Goal: Information Seeking & Learning: Learn about a topic

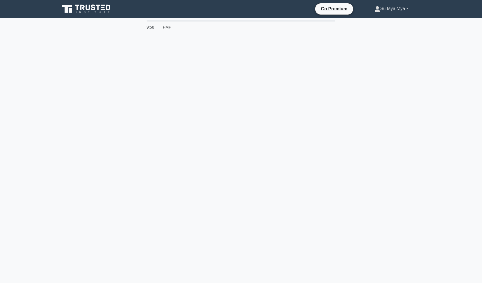
click at [384, 12] on link "Su Mya Mya" at bounding box center [392, 8] width 61 height 11
click at [382, 18] on link "Profile" at bounding box center [384, 21] width 44 height 9
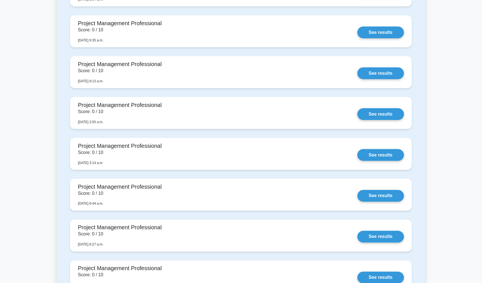
scroll to position [901, 0]
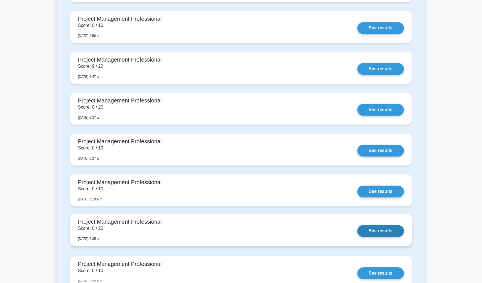
scroll to position [342, 0]
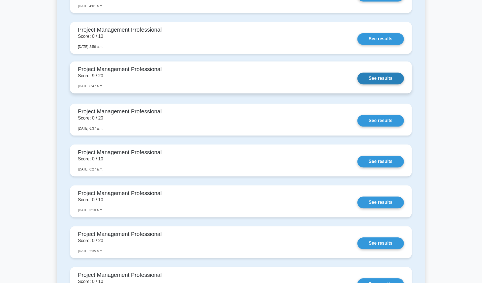
click at [383, 75] on link "See results" at bounding box center [381, 79] width 47 height 12
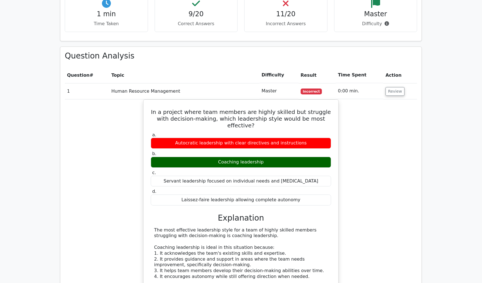
scroll to position [497, 0]
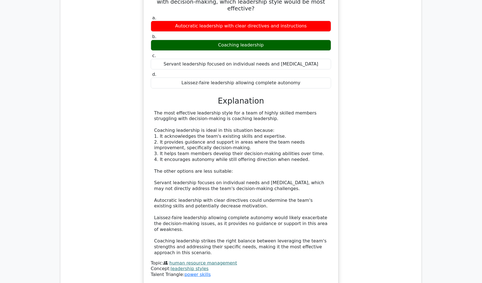
scroll to position [621, 0]
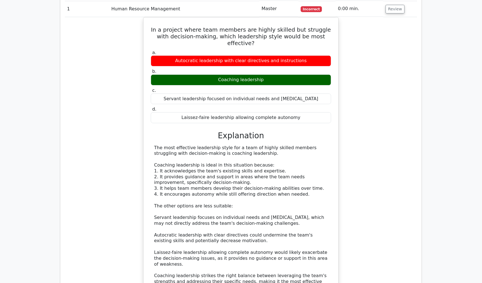
click at [441, 89] on main "Go Premium Project Management Professional Preparation Package (2025) Earn 35 P…" at bounding box center [241, 139] width 482 height 1485
click at [56, 132] on main "Go Premium Project Management Professional Preparation Package (2025) Earn 35 P…" at bounding box center [241, 139] width 482 height 1485
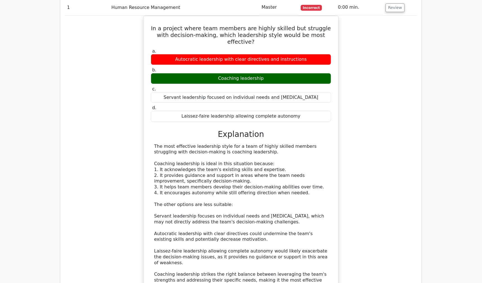
click at [117, 133] on div "In a project where team members are highly skilled but struggle with decision-m…" at bounding box center [241, 170] width 353 height 309
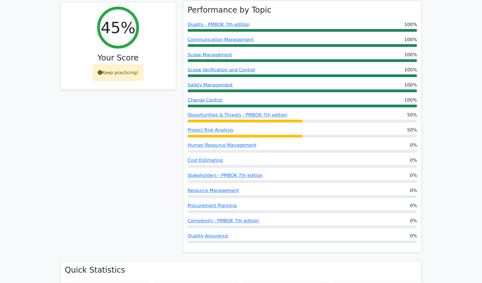
scroll to position [170, 0]
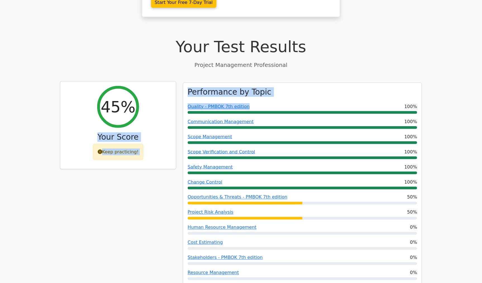
drag, startPoint x: 286, startPoint y: 66, endPoint x: 225, endPoint y: 68, distance: 61.0
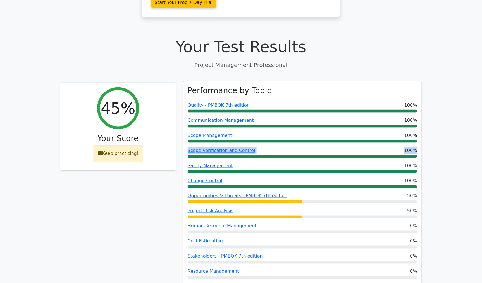
drag, startPoint x: 412, startPoint y: 113, endPoint x: 413, endPoint y: 130, distance: 16.3
click at [413, 130] on div "Performance by Topic Quality - PMBOK 7th edition 100% Communication Management …" at bounding box center [302, 207] width 239 height 252
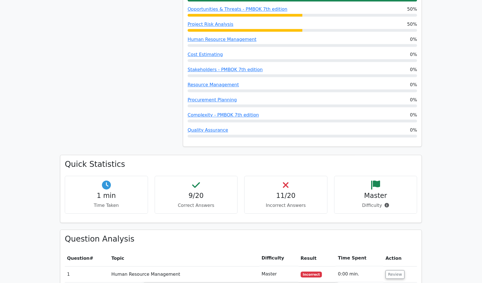
scroll to position [356, 0]
click at [214, 127] on link "Quality Assurance" at bounding box center [208, 129] width 41 height 5
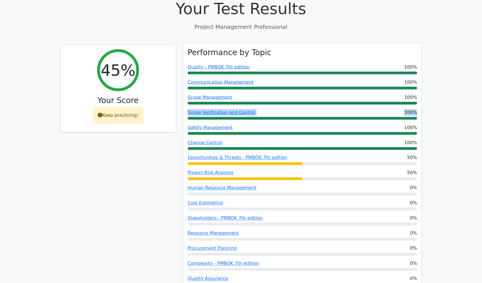
scroll to position [170, 0]
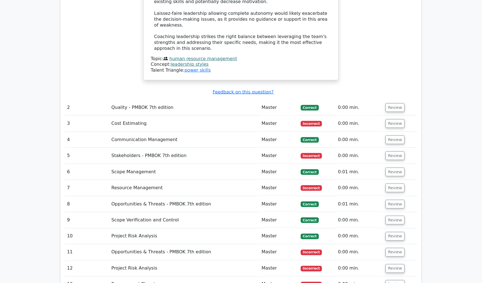
scroll to position [884, 0]
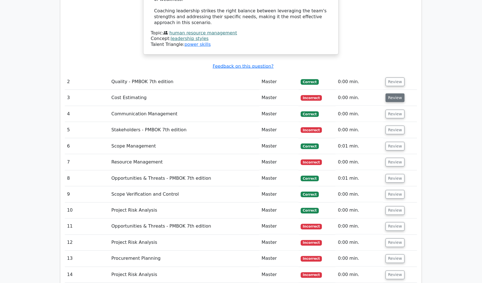
click at [393, 93] on button "Review" at bounding box center [395, 97] width 19 height 9
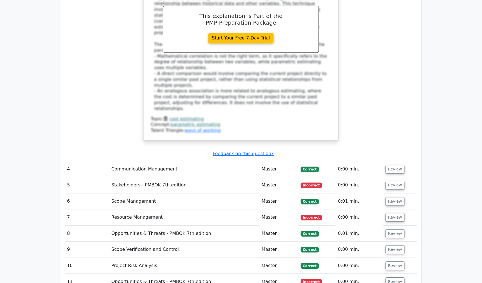
scroll to position [1133, 0]
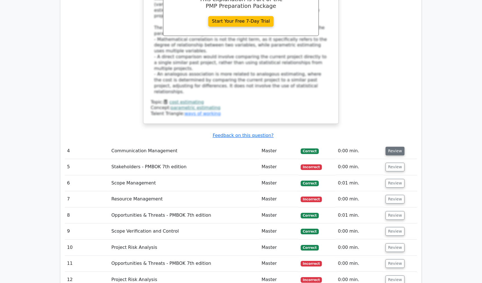
click at [393, 146] on button "Review" at bounding box center [395, 150] width 19 height 9
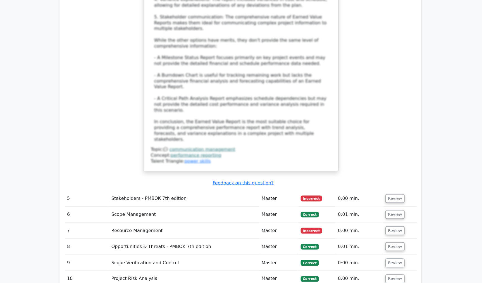
scroll to position [1536, 0]
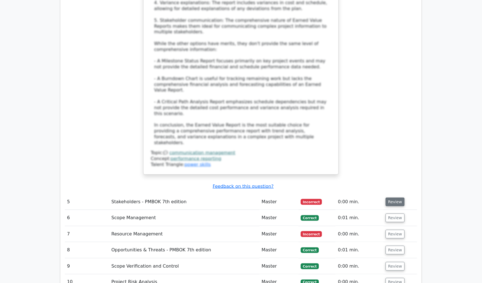
click at [401, 197] on button "Review" at bounding box center [395, 201] width 19 height 9
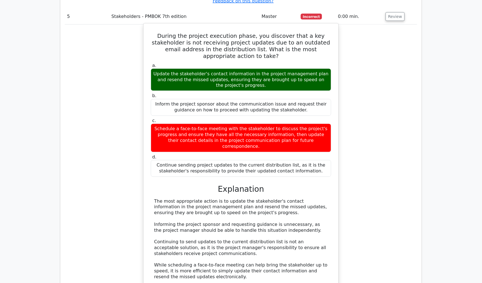
scroll to position [1723, 0]
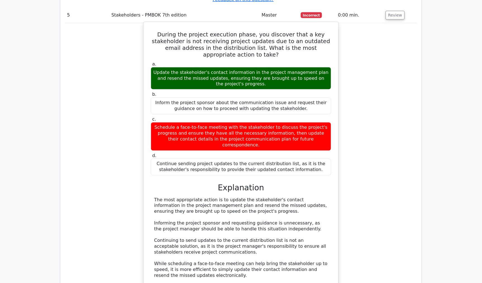
drag, startPoint x: 151, startPoint y: 96, endPoint x: 230, endPoint y: 111, distance: 80.2
click at [230, 197] on div "The most appropriate action is to update the stakeholder's contact information …" at bounding box center [241, 237] width 181 height 81
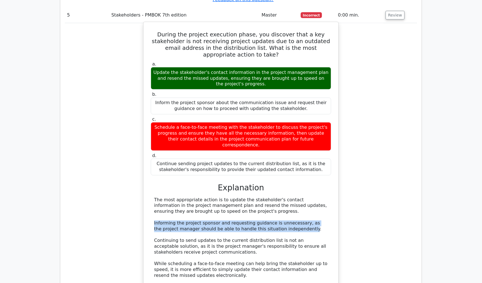
drag, startPoint x: 154, startPoint y: 120, endPoint x: 278, endPoint y: 127, distance: 124.5
click at [278, 197] on div "The most appropriate action is to update the stakeholder's contact information …" at bounding box center [241, 237] width 181 height 81
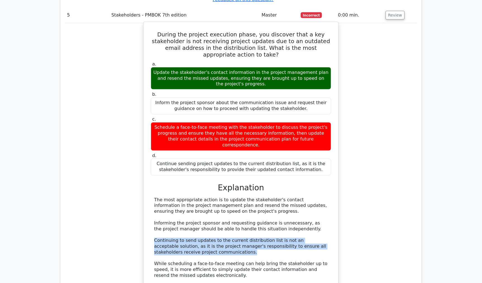
drag, startPoint x: 154, startPoint y: 138, endPoint x: 190, endPoint y: 150, distance: 38.0
click at [190, 197] on div "The most appropriate action is to update the stakeholder's contact information …" at bounding box center [241, 237] width 174 height 81
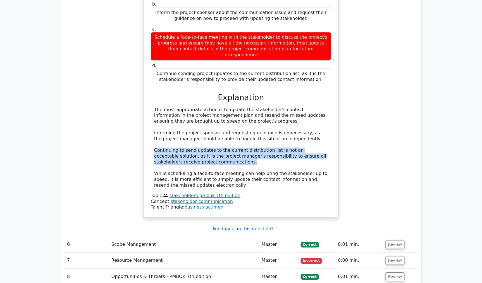
scroll to position [1816, 0]
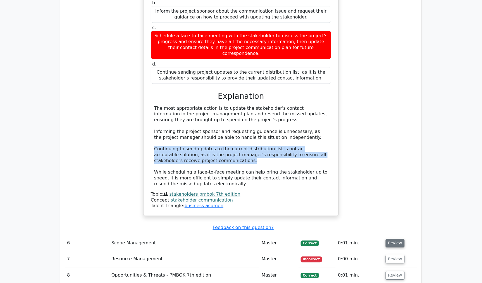
click at [392, 238] on button "Review" at bounding box center [395, 242] width 19 height 9
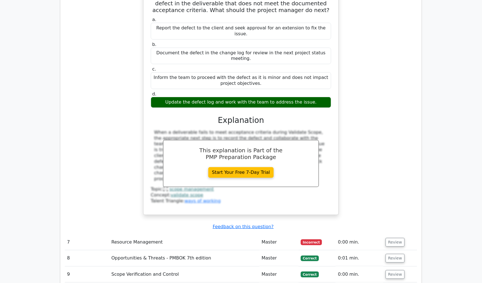
scroll to position [2095, 0]
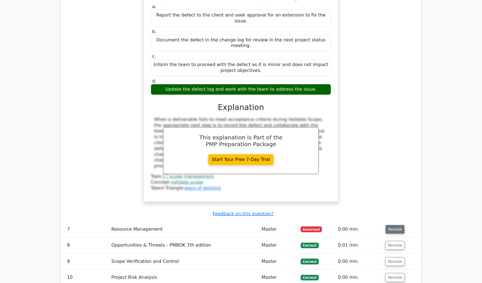
click at [399, 225] on button "Review" at bounding box center [395, 229] width 19 height 9
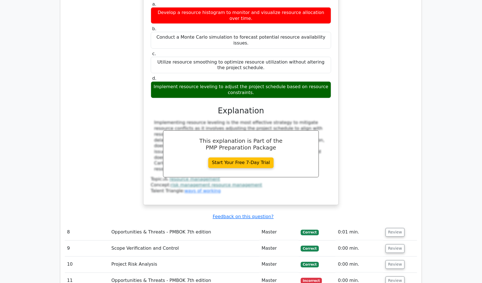
scroll to position [2375, 0]
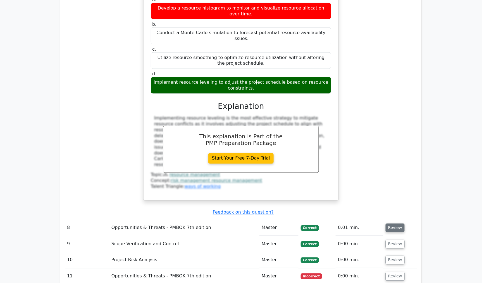
click at [391, 223] on button "Review" at bounding box center [395, 227] width 19 height 9
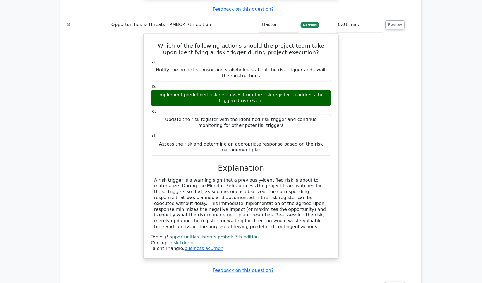
scroll to position [2592, 0]
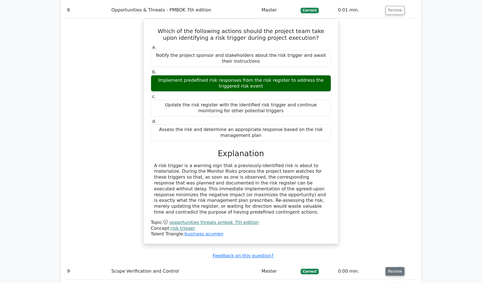
click at [400, 267] on button "Review" at bounding box center [395, 271] width 19 height 9
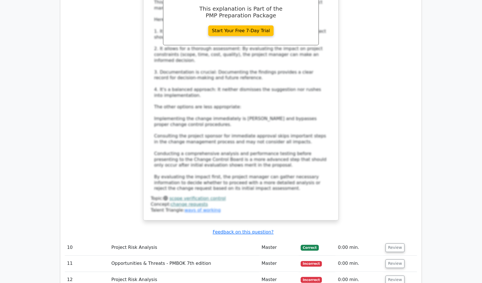
scroll to position [3120, 0]
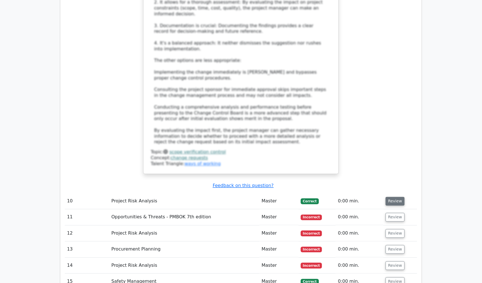
click at [391, 197] on button "Review" at bounding box center [395, 201] width 19 height 9
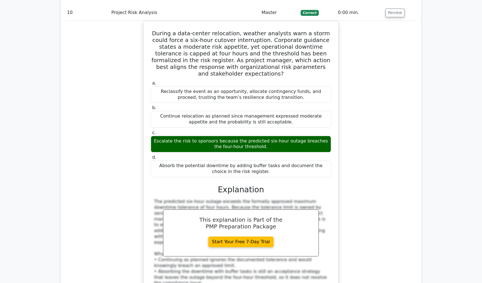
scroll to position [3338, 0]
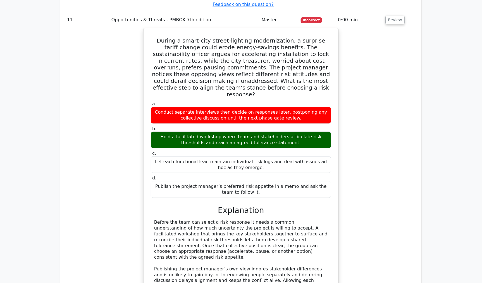
scroll to position [3649, 0]
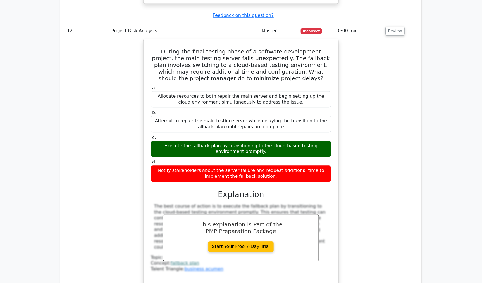
scroll to position [3990, 0]
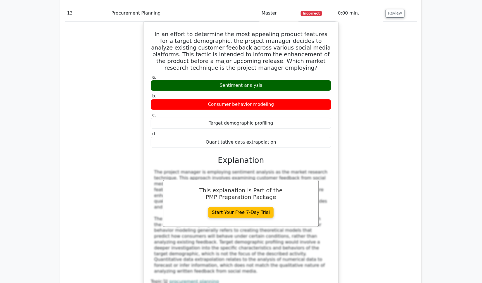
scroll to position [4301, 0]
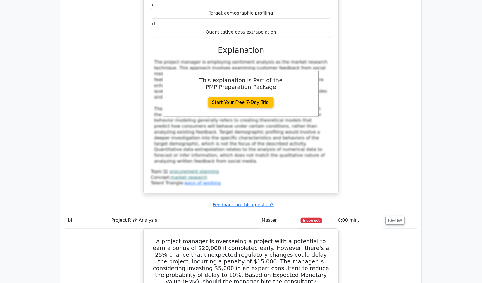
scroll to position [4425, 0]
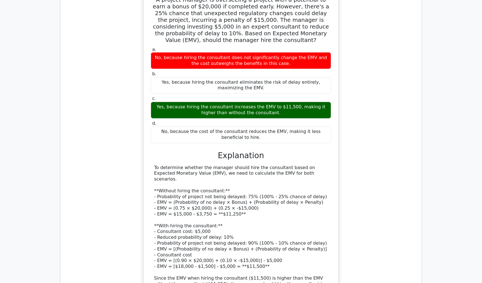
scroll to position [4642, 0]
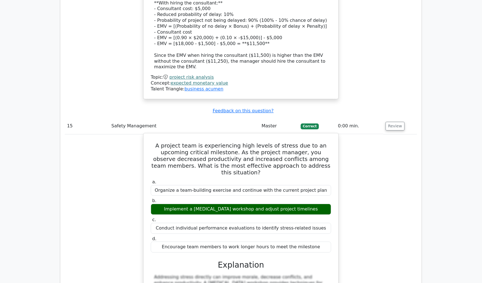
scroll to position [4860, 0]
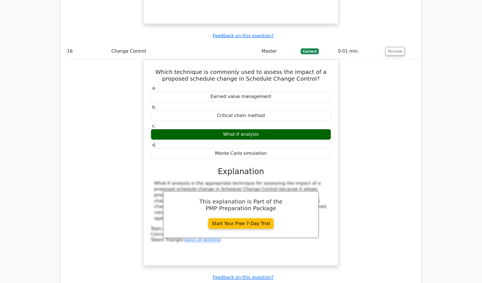
scroll to position [5201, 0]
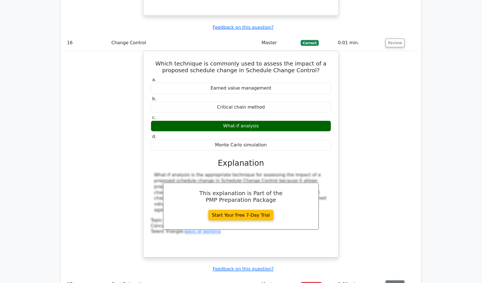
click at [392, 280] on button "Review" at bounding box center [395, 284] width 19 height 9
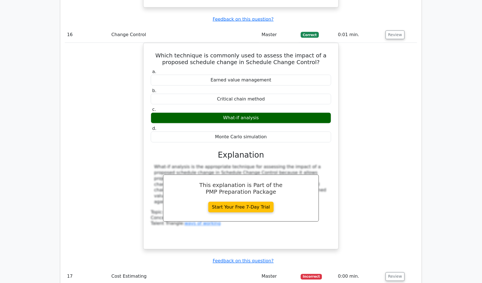
scroll to position [5232, 0]
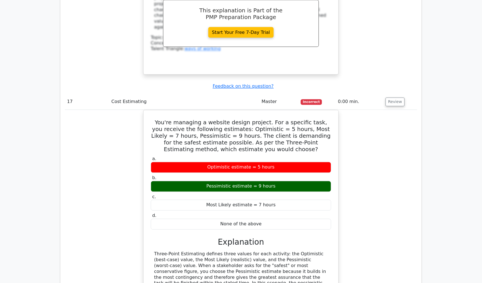
scroll to position [5388, 0]
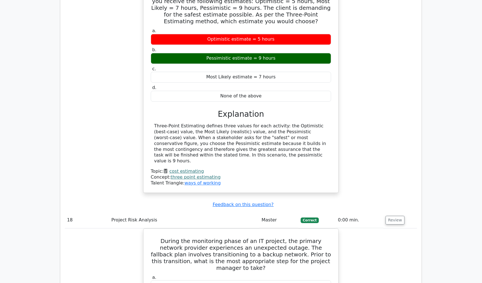
scroll to position [5636, 0]
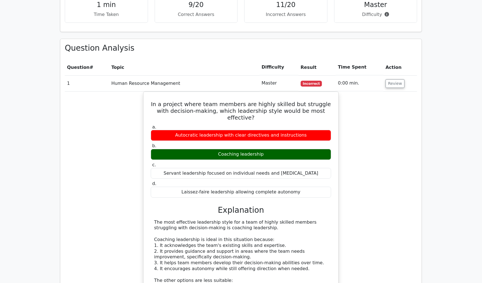
scroll to position [598, 0]
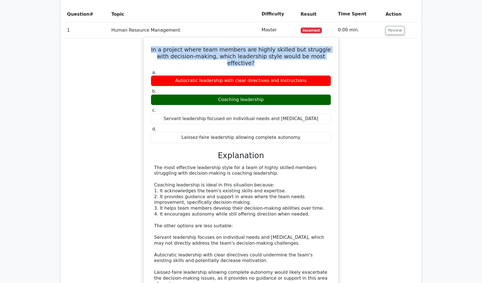
drag, startPoint x: 152, startPoint y: 21, endPoint x: 330, endPoint y: 29, distance: 179.1
click at [330, 46] on h5 "In a project where team members are highly skilled but struggle with decision-m…" at bounding box center [241, 56] width 182 height 20
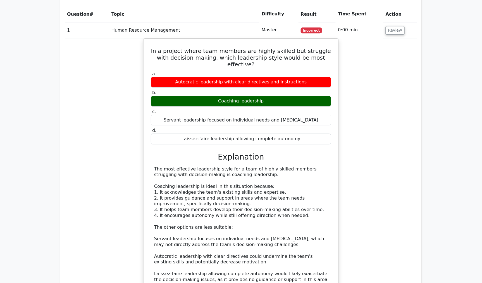
click at [345, 60] on div "In a project where team members are highly skilled but struggle with decision-m…" at bounding box center [241, 192] width 353 height 309
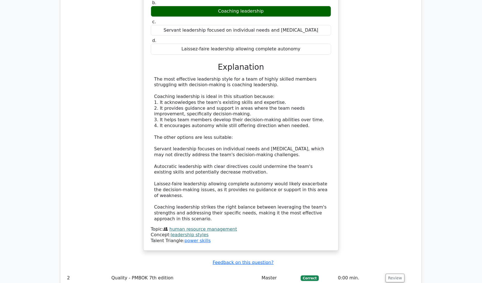
scroll to position [692, 0]
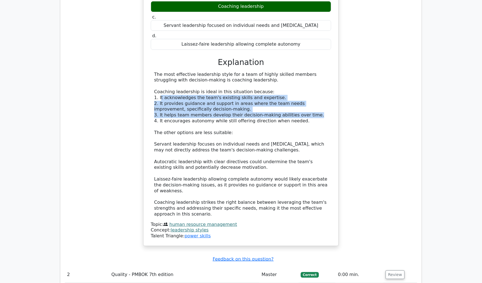
drag, startPoint x: 161, startPoint y: 64, endPoint x: 308, endPoint y: 84, distance: 149.0
click at [308, 84] on div "The most effective leadership style for a team of highly skilled members strugg…" at bounding box center [241, 144] width 174 height 145
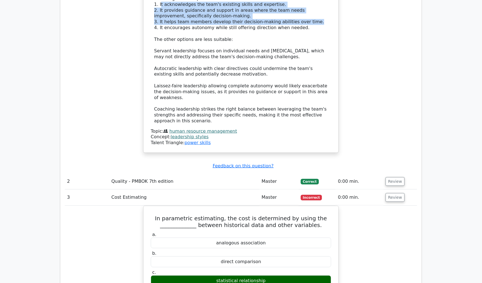
scroll to position [723, 0]
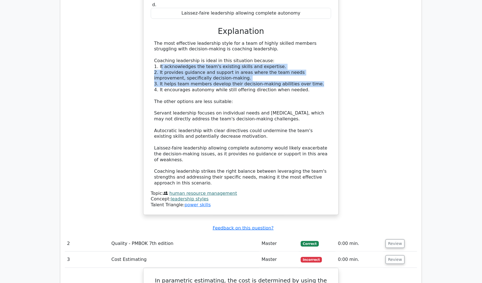
click at [314, 53] on div "The most effective leadership style for a team of highly skilled members strugg…" at bounding box center [241, 113] width 174 height 145
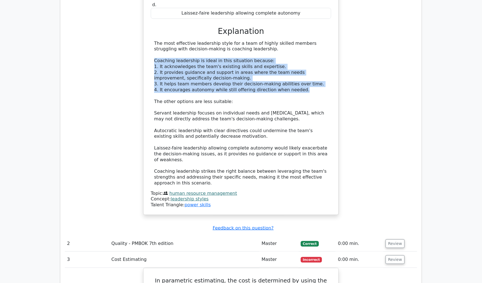
drag, startPoint x: 155, startPoint y: 28, endPoint x: 302, endPoint y: 58, distance: 150.0
click at [302, 58] on div "The most effective leadership style for a team of highly skilled members strugg…" at bounding box center [241, 113] width 174 height 145
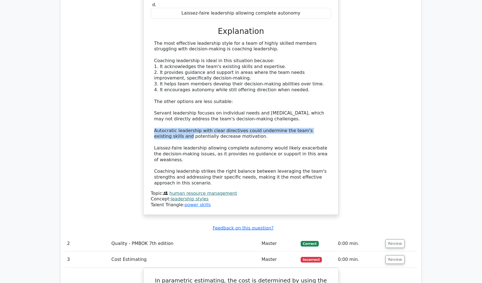
drag, startPoint x: 154, startPoint y: 97, endPoint x: 332, endPoint y: 97, distance: 177.2
click at [332, 97] on div "a. Autocratic leadership with clear directives and instructions b. Coaching lea…" at bounding box center [241, 75] width 182 height 263
drag, startPoint x: 151, startPoint y: 105, endPoint x: 218, endPoint y: 104, distance: 67.1
click at [218, 104] on div "The most effective leadership style for a team of highly skilled members strugg…" at bounding box center [241, 113] width 181 height 145
click at [223, 105] on div "The most effective leadership style for a team of highly skilled members strugg…" at bounding box center [241, 113] width 174 height 145
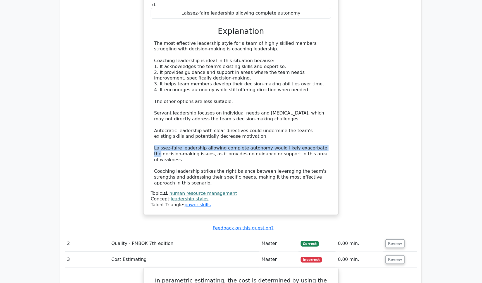
drag, startPoint x: 150, startPoint y: 113, endPoint x: 317, endPoint y: 116, distance: 166.9
click at [317, 116] on div "a. Autocratic leadership with clear directives and instructions b. Coaching lea…" at bounding box center [241, 75] width 182 height 263
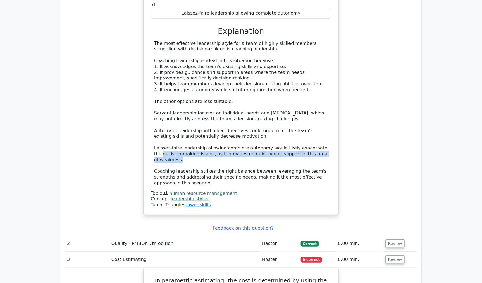
drag, startPoint x: 151, startPoint y: 123, endPoint x: 329, endPoint y: 120, distance: 177.8
click at [329, 120] on div "The most effective leadership style for a team of highly skilled members strugg…" at bounding box center [241, 113] width 181 height 145
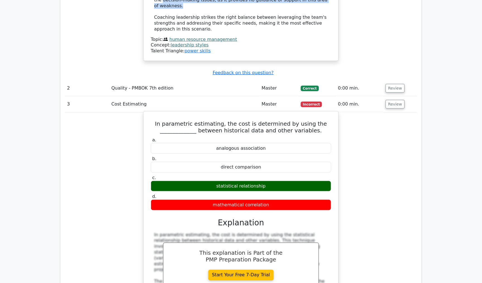
scroll to position [878, 0]
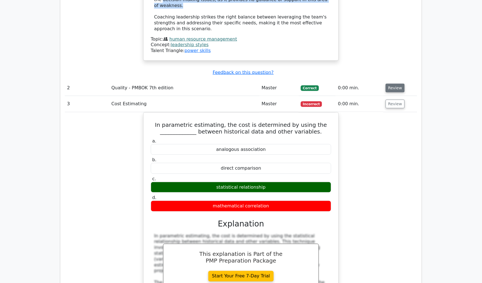
click at [390, 84] on button "Review" at bounding box center [395, 88] width 19 height 9
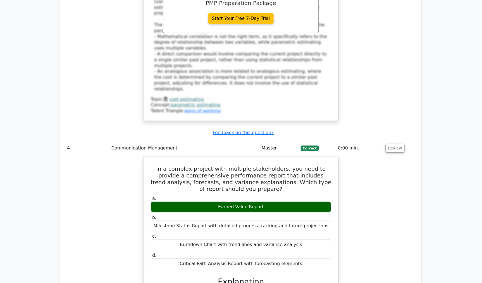
scroll to position [1437, 0]
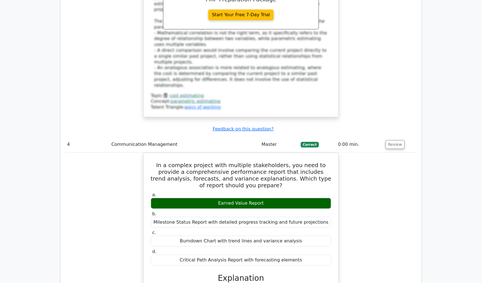
drag, startPoint x: 100, startPoint y: 205, endPoint x: 102, endPoint y: 203, distance: 3.4
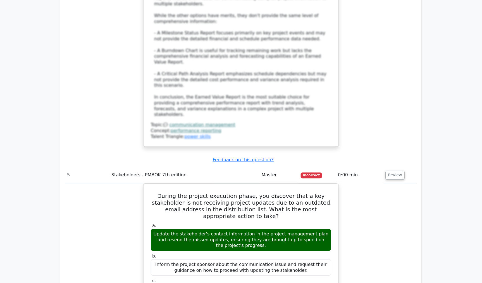
scroll to position [1872, 0]
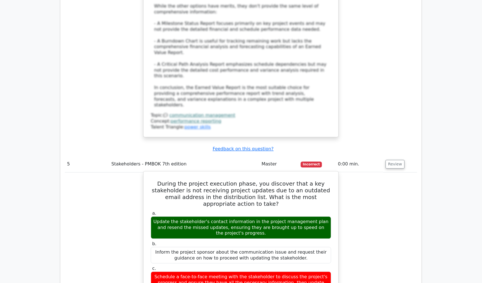
drag, startPoint x: 303, startPoint y: 205, endPoint x: 150, endPoint y: 199, distance: 153.0
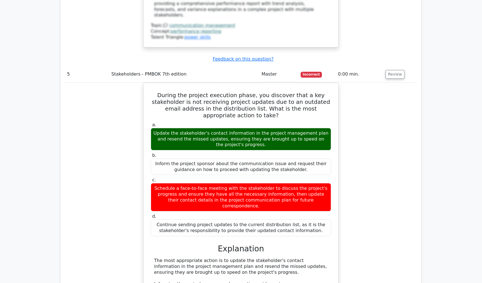
scroll to position [1965, 0]
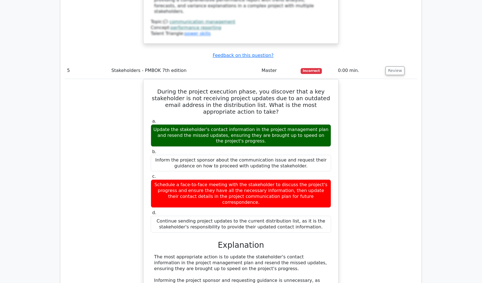
click at [117, 135] on div "During the project execution phase, you discover that a key stakeholder is not …" at bounding box center [241, 225] width 353 height 292
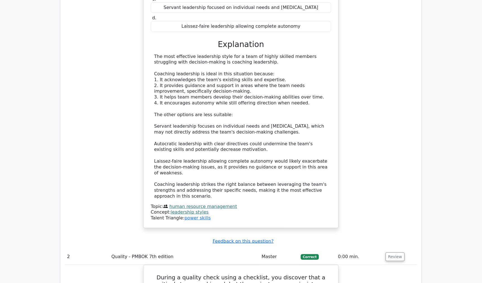
scroll to position [723, 0]
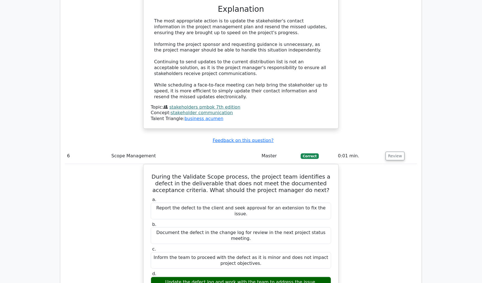
scroll to position [2213, 0]
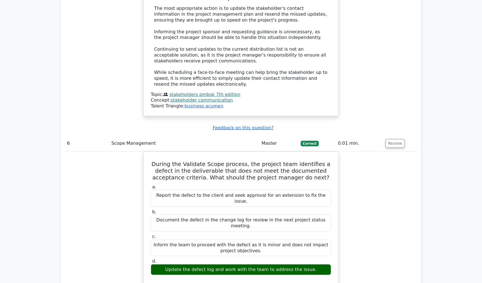
click at [114, 151] on div "During the Validate Scope process, the project team identifies a defect in the …" at bounding box center [241, 269] width 353 height 237
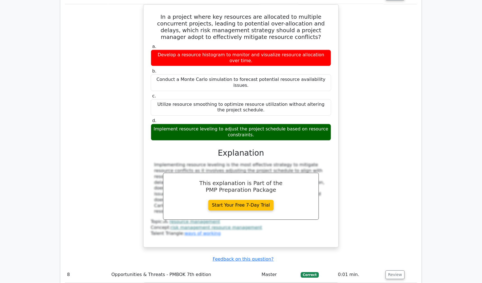
scroll to position [2648, 0]
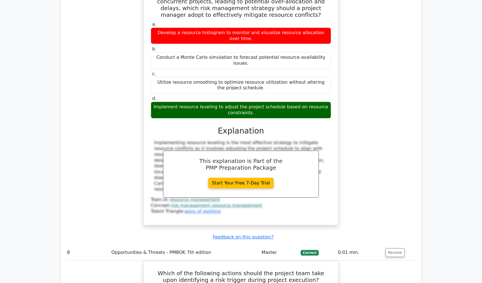
click at [198, 234] on div "Submit feedback Feedback on this question?" at bounding box center [243, 237] width 353 height 6
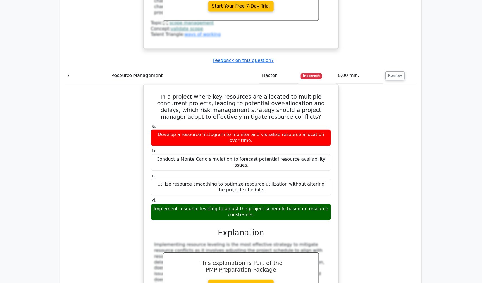
scroll to position [2524, 0]
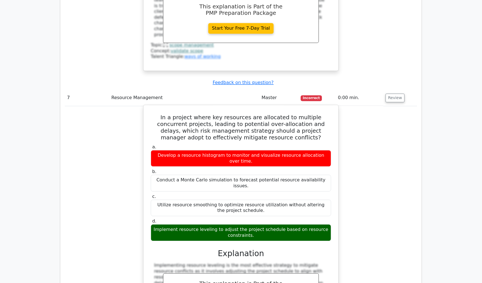
drag, startPoint x: 40, startPoint y: 126, endPoint x: 148, endPoint y: 125, distance: 107.9
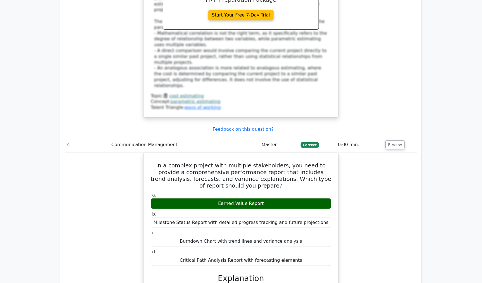
scroll to position [1437, 0]
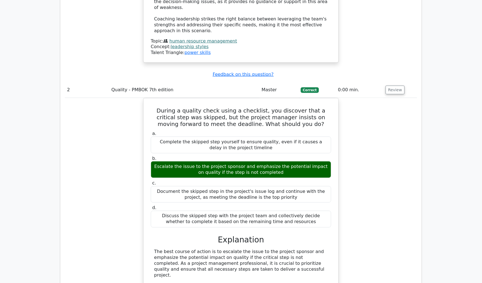
scroll to position [878, 0]
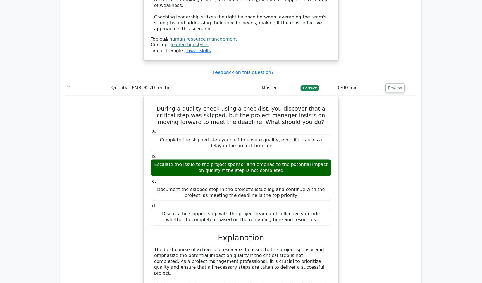
click at [103, 166] on div "During a quality check using a checklist, you discover that a critical step was…" at bounding box center [241, 238] width 353 height 285
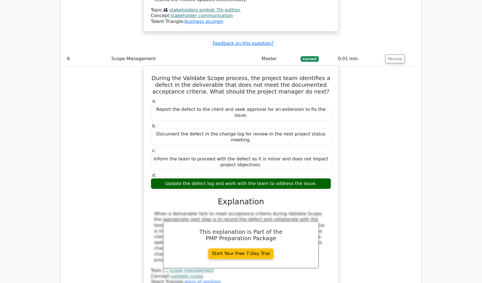
scroll to position [2338, 0]
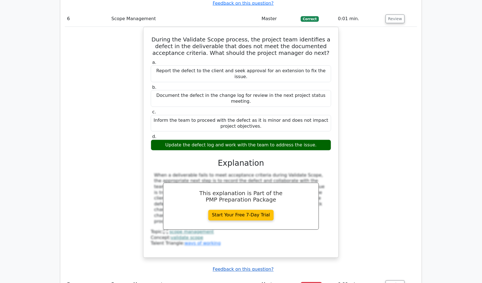
click at [236, 266] on u "Feedback on this question?" at bounding box center [243, 268] width 61 height 5
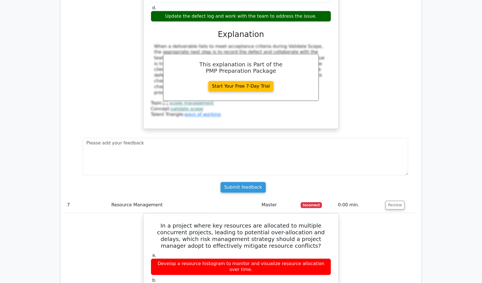
scroll to position [2493, 0]
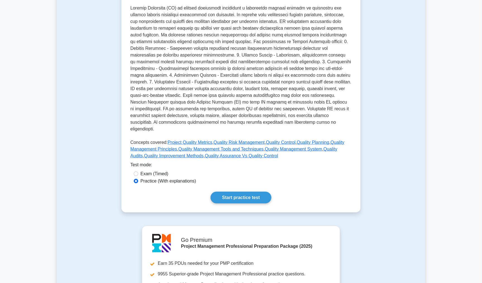
scroll to position [124, 0]
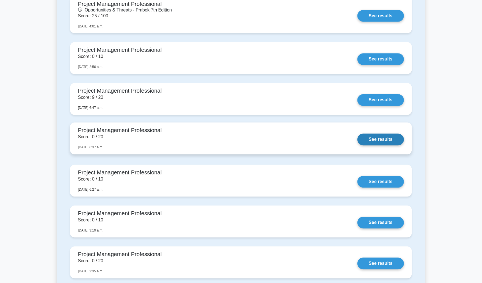
scroll to position [311, 0]
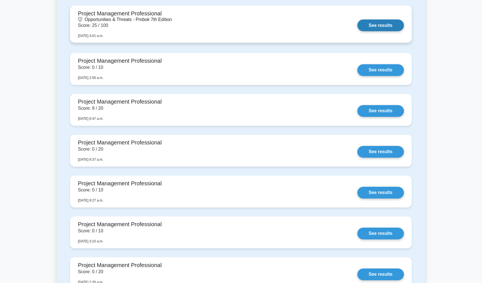
click at [377, 29] on link "See results" at bounding box center [381, 26] width 47 height 12
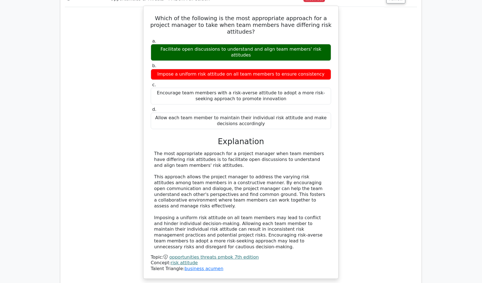
scroll to position [466, 0]
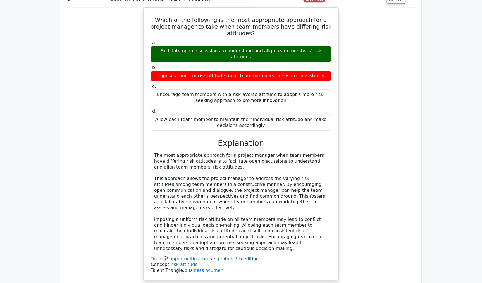
click at [69, 107] on div "Which of the following is the most appropriate approach for a project manager t…" at bounding box center [241, 147] width 353 height 280
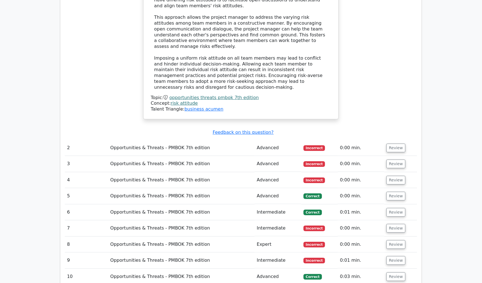
scroll to position [652, 0]
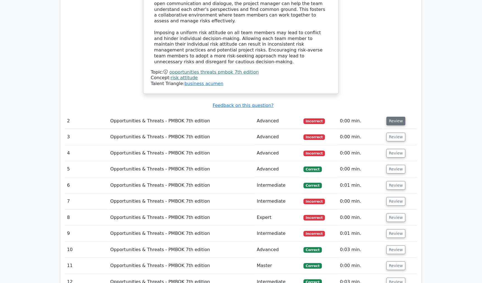
click at [392, 117] on button "Review" at bounding box center [396, 121] width 19 height 9
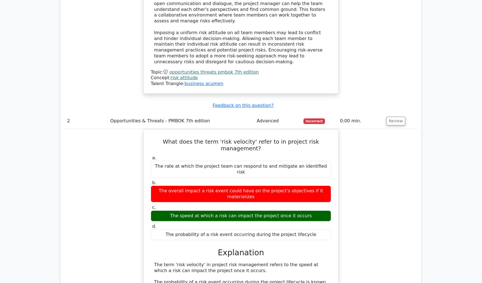
click at [382, 147] on div "What does the term 'risk velocity' refer to in project risk management? a. The …" at bounding box center [241, 256] width 353 height 255
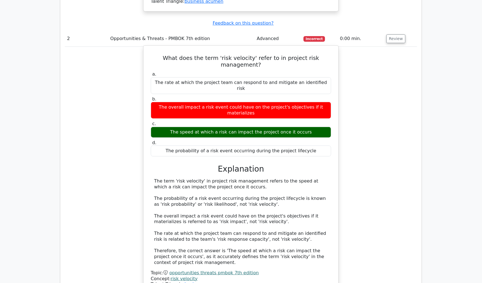
scroll to position [776, 0]
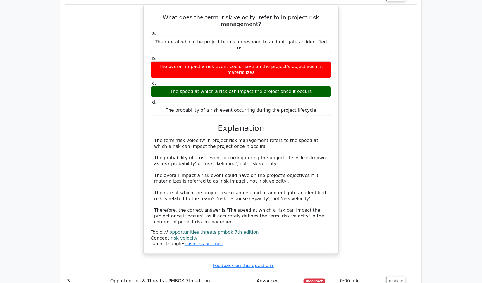
click at [119, 93] on div "What does the term 'risk velocity' refer to in project risk management? a. The …" at bounding box center [241, 132] width 353 height 255
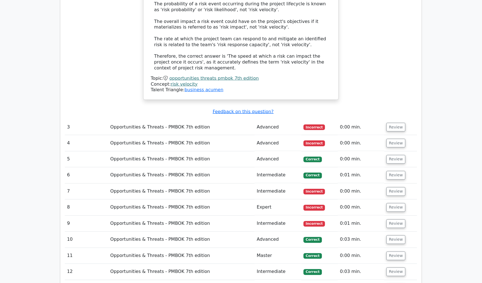
scroll to position [932, 0]
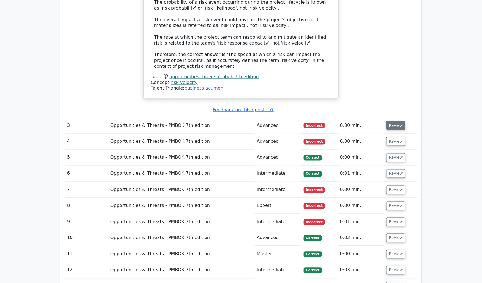
click at [394, 121] on button "Review" at bounding box center [396, 125] width 19 height 9
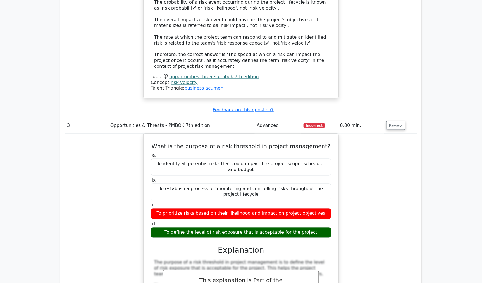
click at [359, 133] on div "What is the purpose of a risk threshold in project management? a. To identify a…" at bounding box center [241, 263] width 353 height 261
click at [70, 133] on div "What is the purpose of a risk threshold in project management? a. To identify a…" at bounding box center [241, 263] width 353 height 261
click at [120, 133] on div "What is the purpose of a risk threshold in project management? a. To identify a…" at bounding box center [241, 263] width 353 height 261
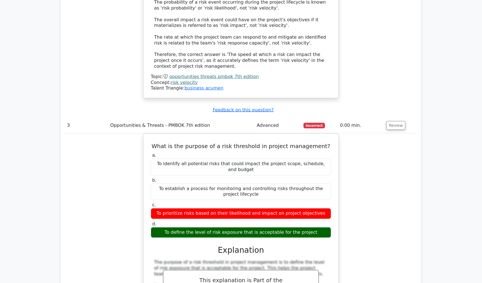
drag, startPoint x: 414, startPoint y: 178, endPoint x: 478, endPoint y: 185, distance: 64.3
click at [416, 179] on div "What is the purpose of a risk threshold in project management? a. To identify a…" at bounding box center [241, 263] width 353 height 261
drag, startPoint x: 106, startPoint y: 125, endPoint x: 110, endPoint y: 124, distance: 4.2
click at [106, 133] on div "What is the purpose of a risk threshold in project management? a. To identify a…" at bounding box center [241, 263] width 353 height 261
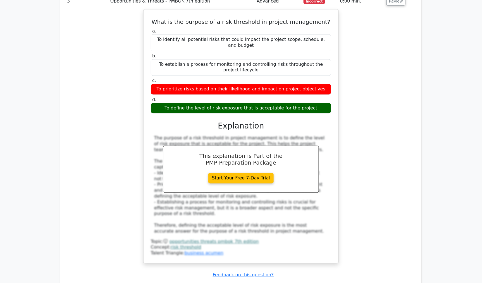
scroll to position [1149, 0]
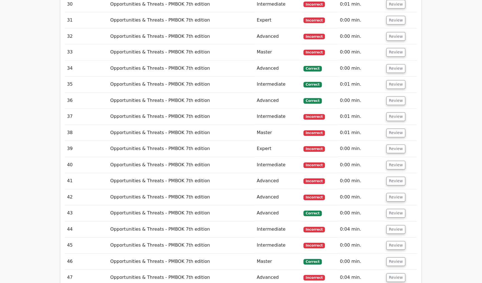
scroll to position [1673, 0]
